Goal: Task Accomplishment & Management: Manage account settings

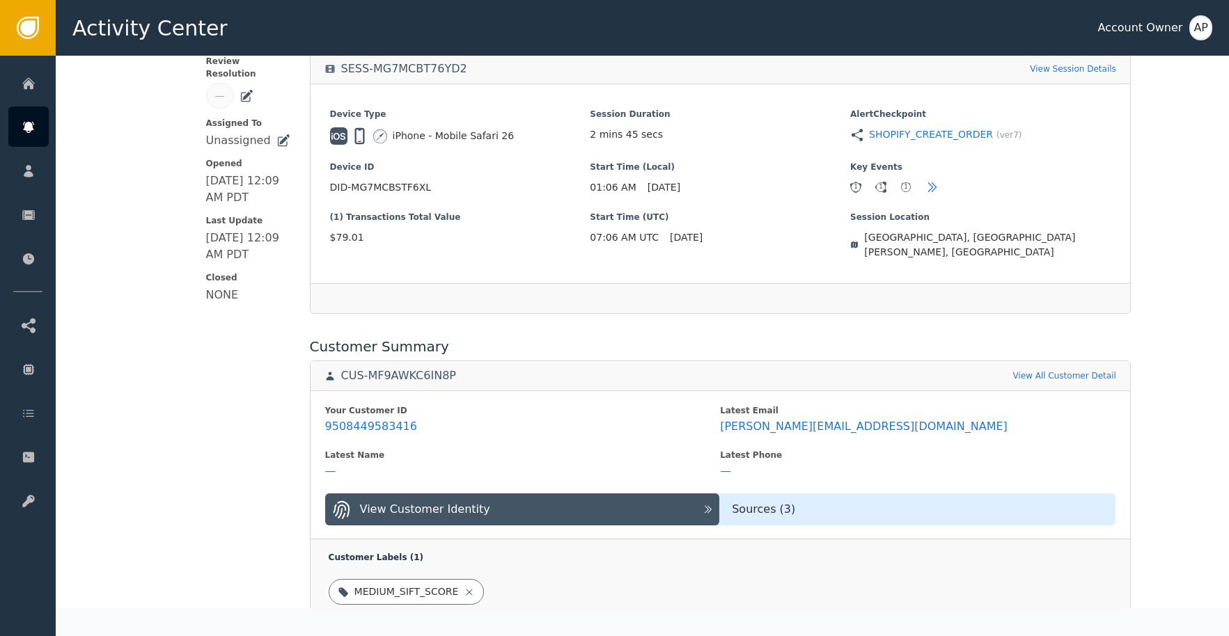
scroll to position [286, 0]
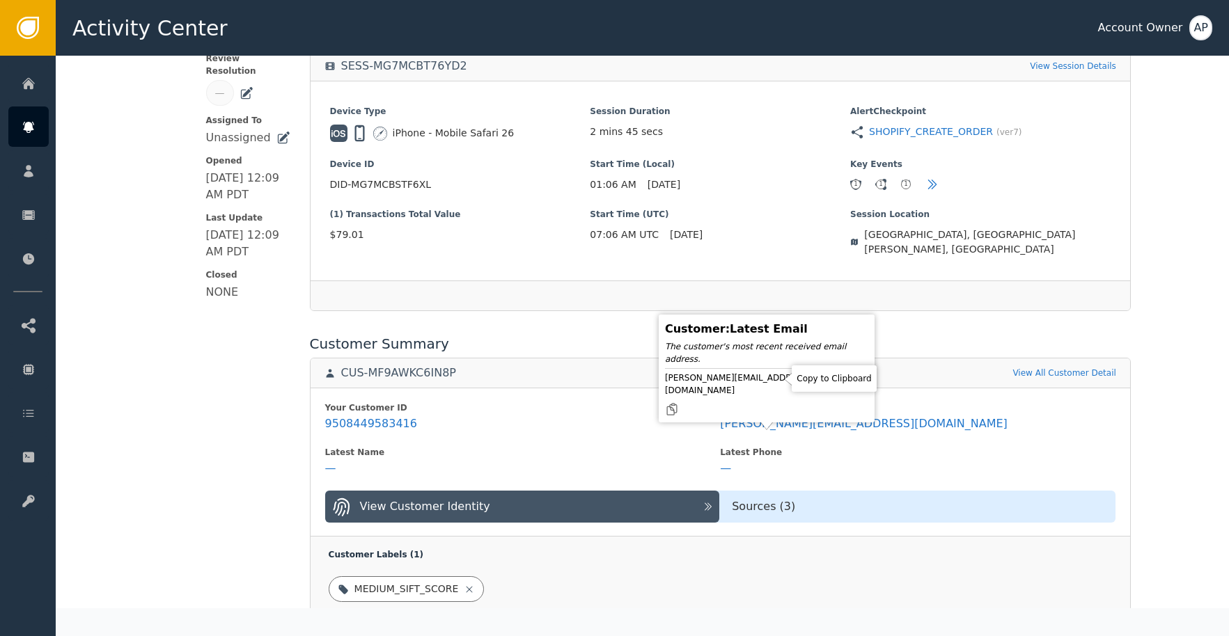
drag, startPoint x: 772, startPoint y: 383, endPoint x: 796, endPoint y: 347, distance: 43.6
click at [679, 402] on icon at bounding box center [672, 409] width 14 height 14
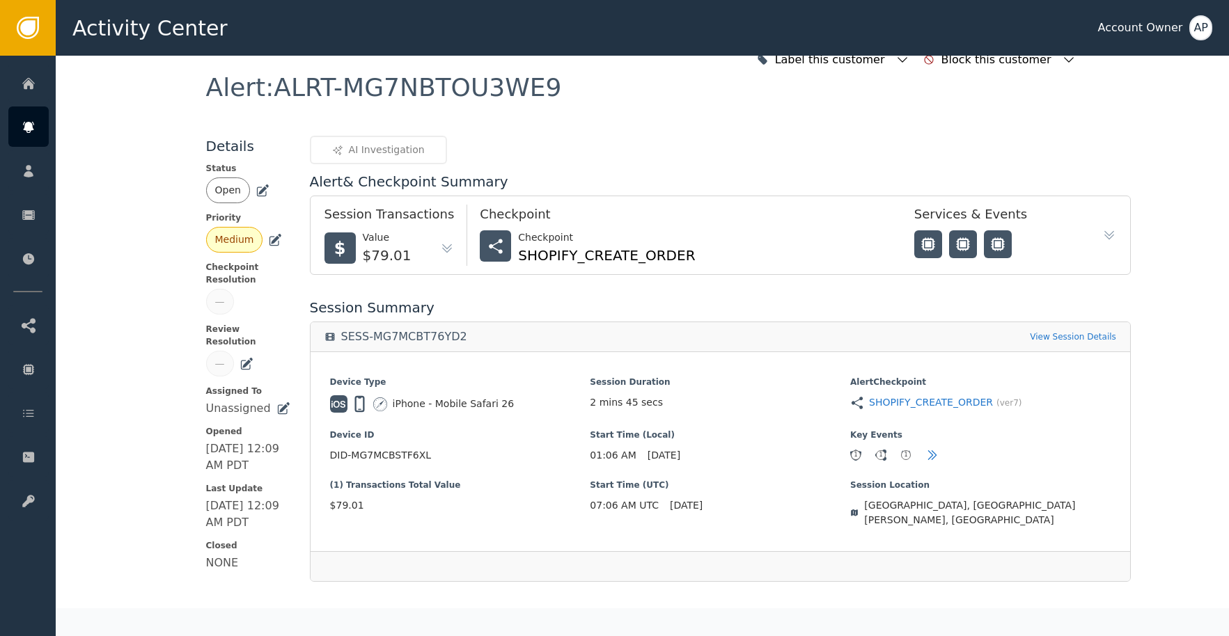
scroll to position [0, 0]
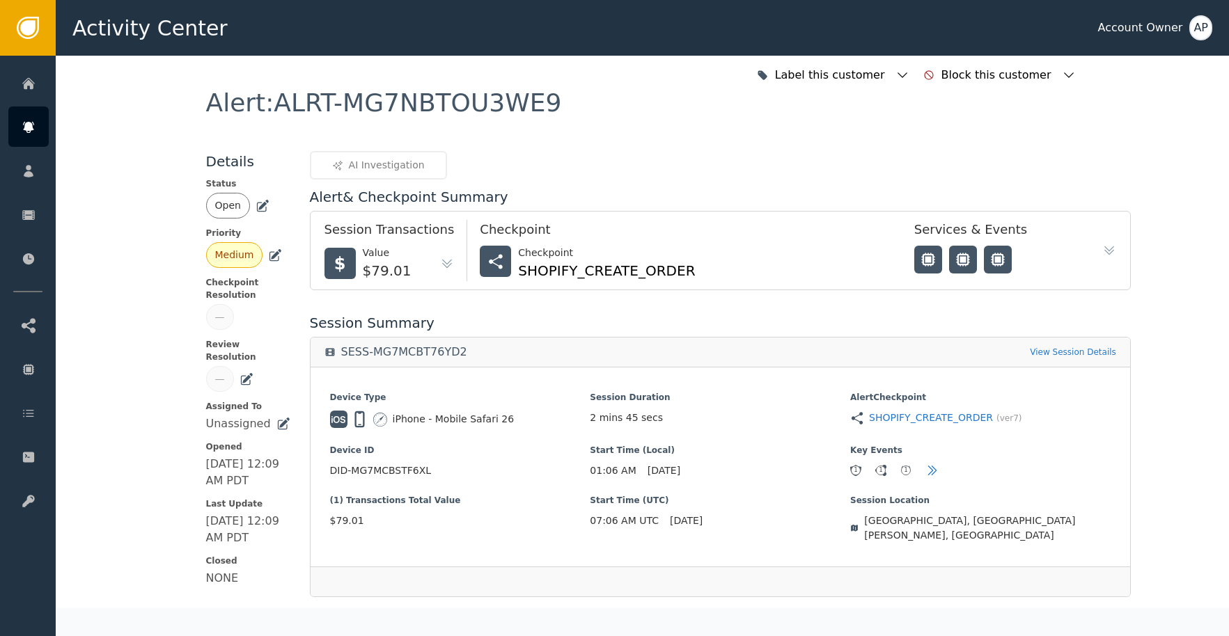
click at [257, 211] on icon at bounding box center [262, 207] width 10 height 10
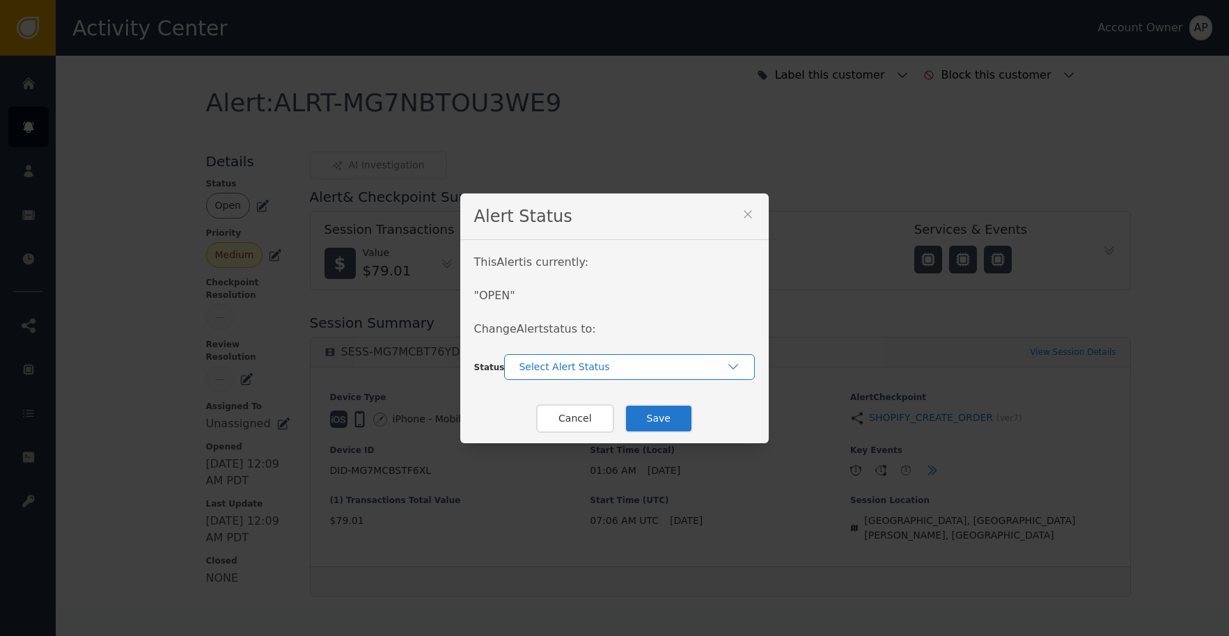
click at [597, 372] on div "Select Alert Status" at bounding box center [629, 367] width 251 height 26
click at [603, 421] on div "Closed" at bounding box center [629, 425] width 223 height 15
click at [639, 422] on button "Save" at bounding box center [658, 418] width 68 height 29
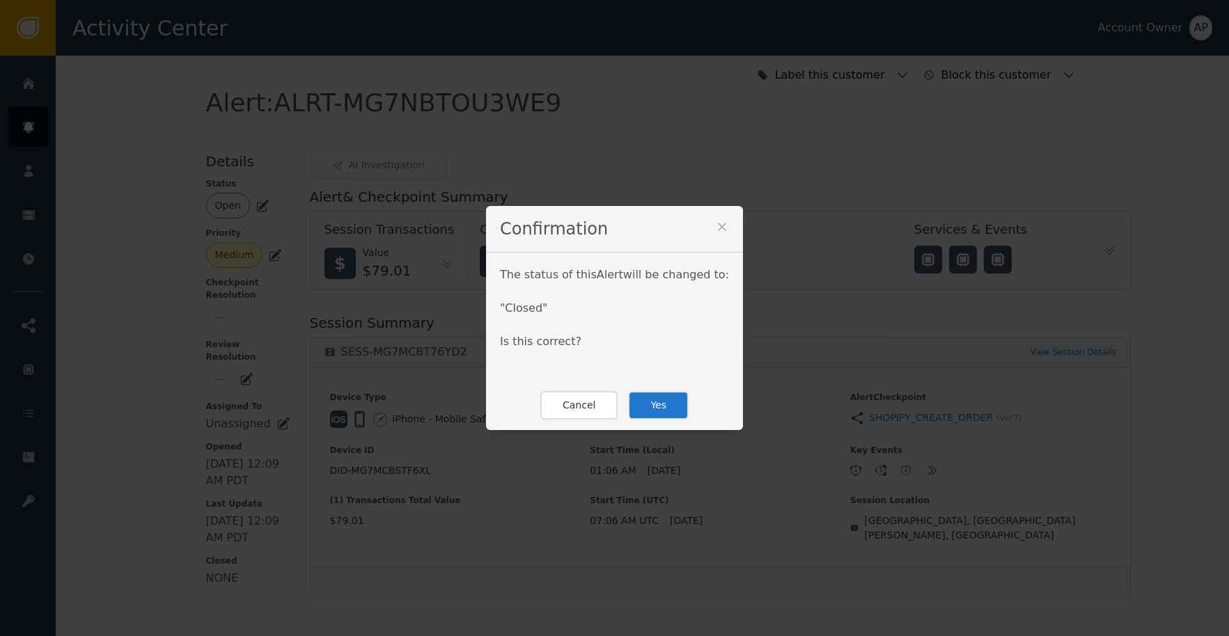
click at [667, 404] on button "Yes" at bounding box center [658, 405] width 61 height 29
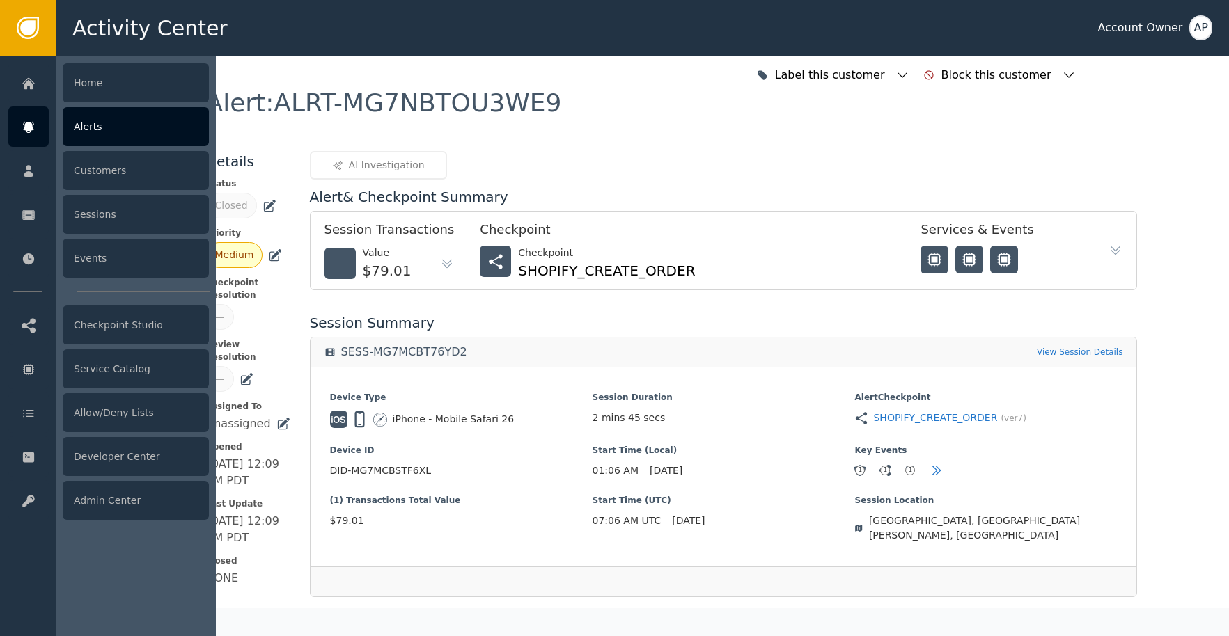
click at [119, 129] on div "Alerts" at bounding box center [136, 126] width 146 height 39
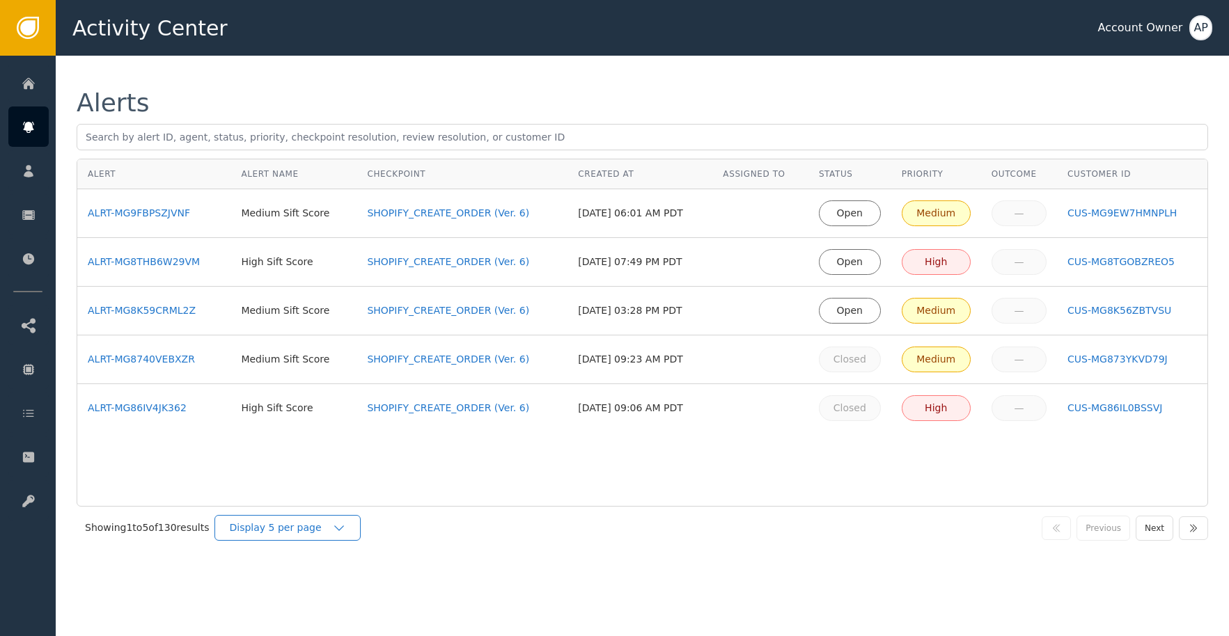
click at [306, 534] on div "Display 5 per page" at bounding box center [280, 528] width 103 height 15
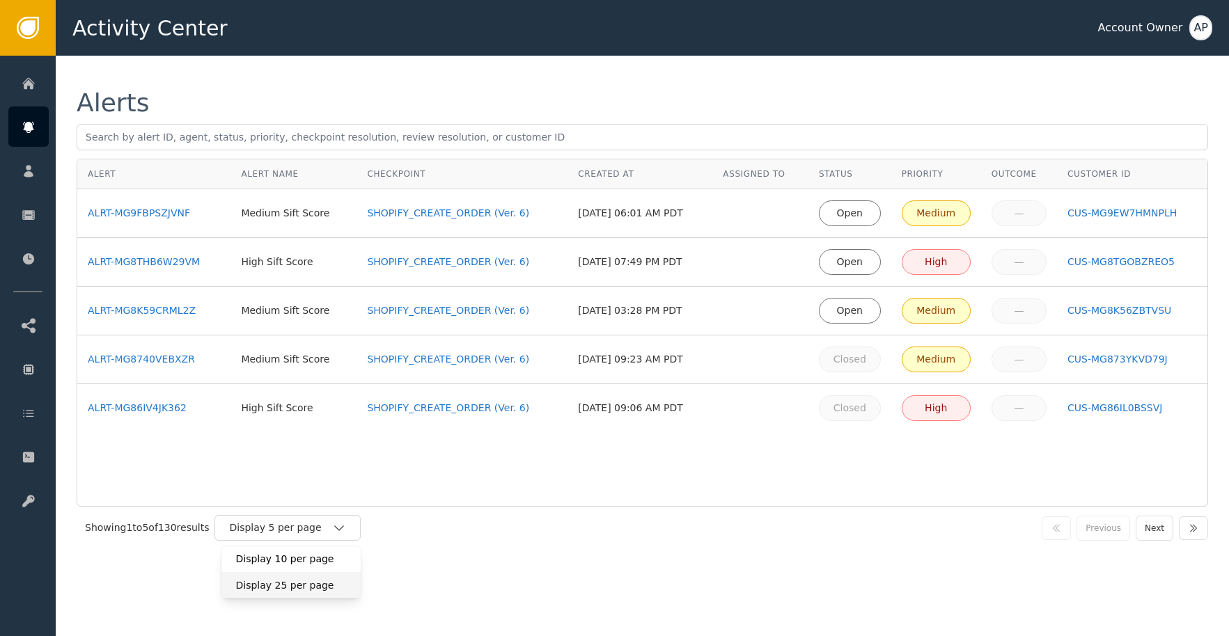
click at [322, 588] on div "Display 25 per page" at bounding box center [290, 585] width 111 height 15
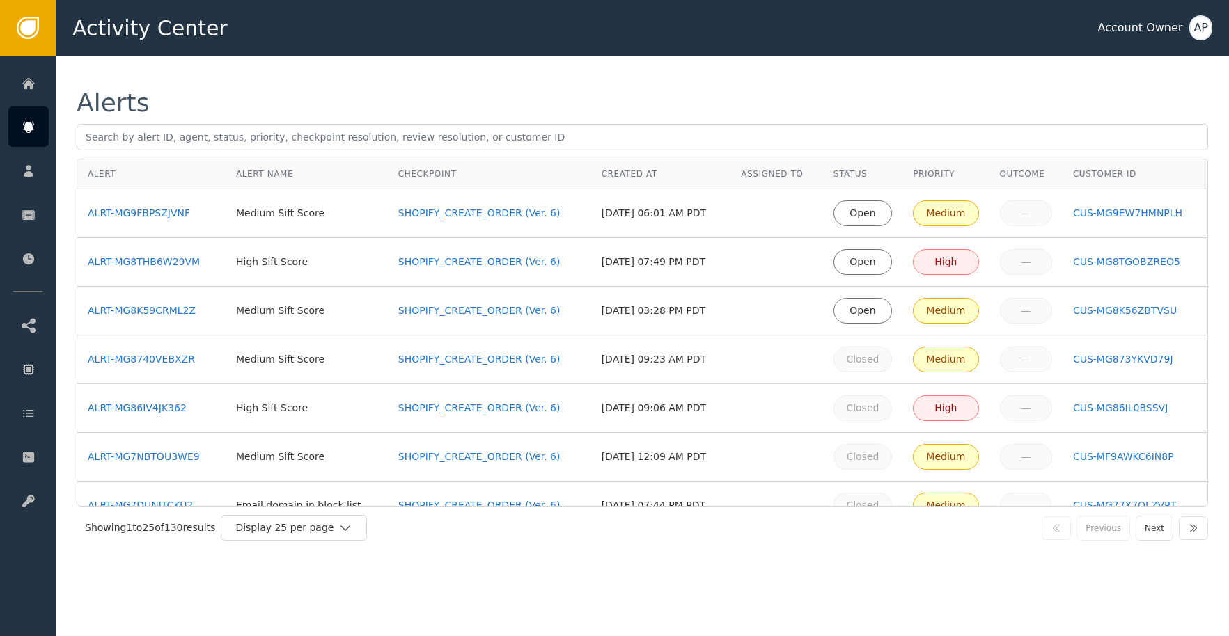
drag, startPoint x: 148, startPoint y: 308, endPoint x: 152, endPoint y: 299, distance: 10.0
click at [148, 308] on div "ALRT-MG8K59CRML2Z" at bounding box center [151, 311] width 127 height 15
click at [178, 269] on div "ALRT-MG8THB6W29VM" at bounding box center [151, 262] width 127 height 15
click at [186, 219] on div "ALRT-MG9FBPSZJVNF" at bounding box center [151, 213] width 127 height 15
click at [177, 302] on td "ALRT-MG8K59CRML2Z" at bounding box center [151, 311] width 148 height 49
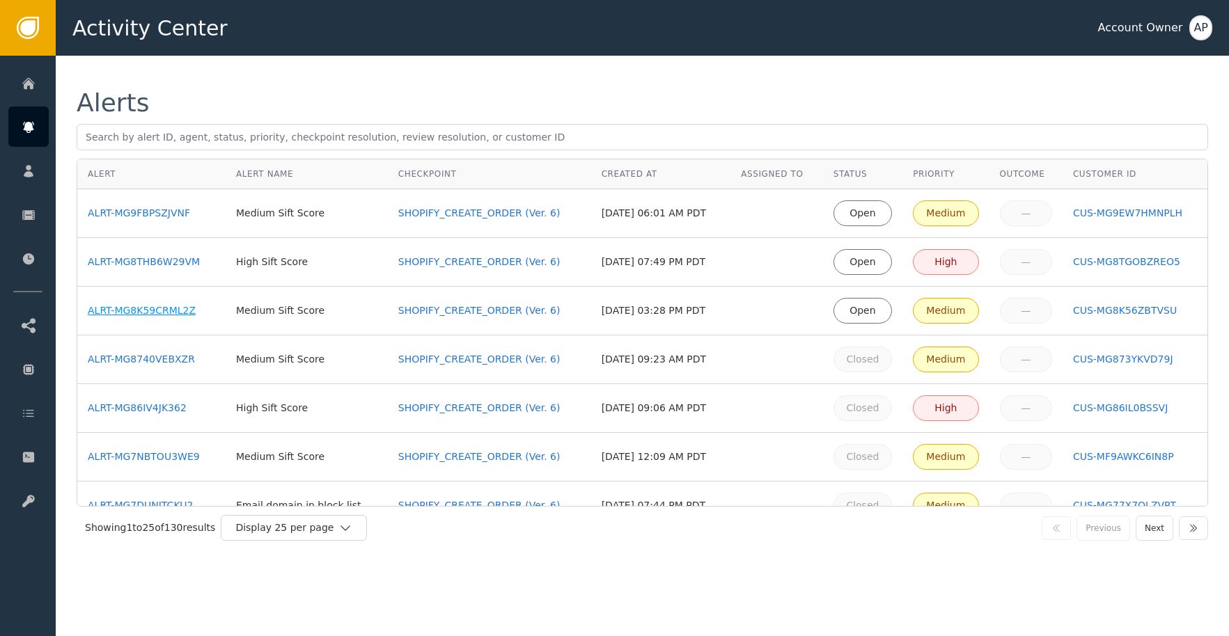
click at [174, 308] on div "ALRT-MG8K59CRML2Z" at bounding box center [151, 311] width 127 height 15
